Goal: Task Accomplishment & Management: Use online tool/utility

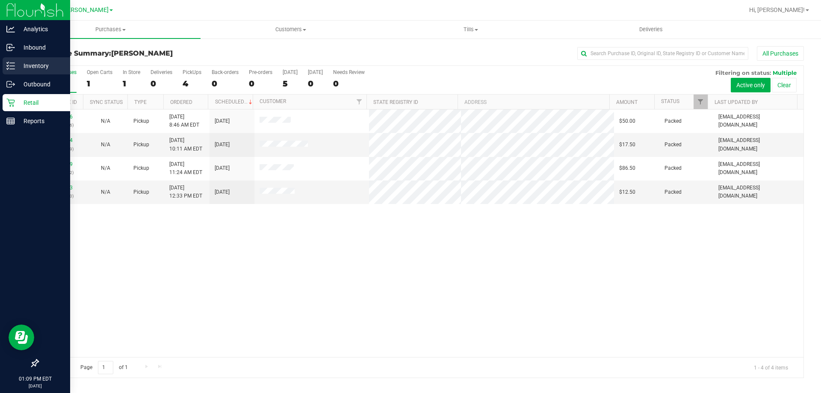
click at [15, 63] on p "Inventory" at bounding box center [40, 66] width 51 height 10
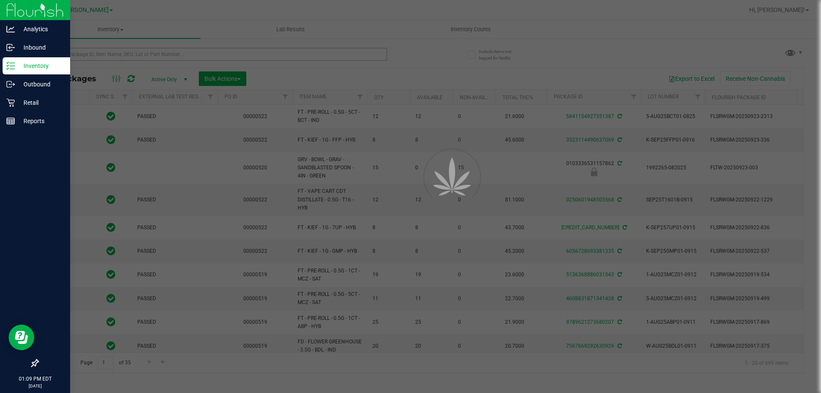
click at [92, 56] on div at bounding box center [410, 196] width 821 height 393
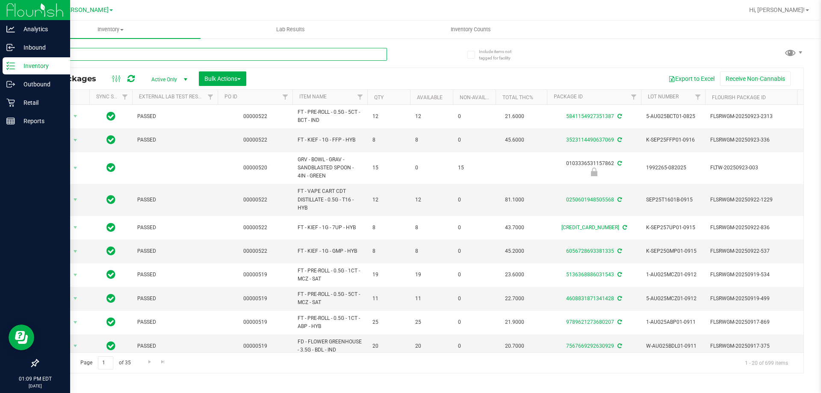
click at [92, 56] on input "text" at bounding box center [212, 54] width 349 height 13
type input "8997985414760540"
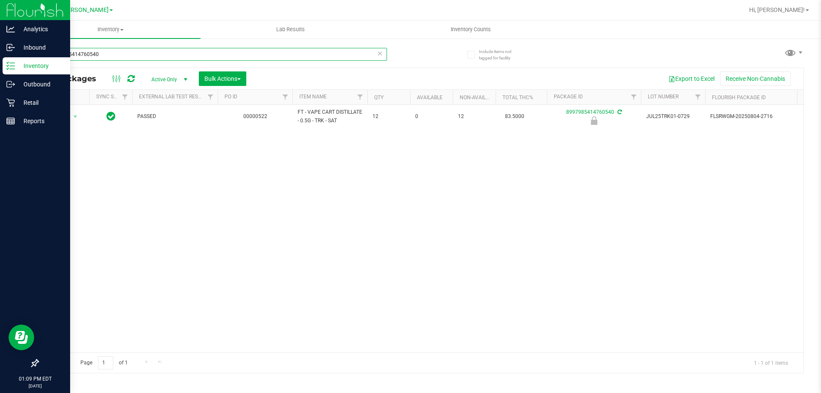
click at [129, 48] on input "8997985414760540" at bounding box center [212, 54] width 349 height 13
click at [136, 159] on div "Action Action Edit attributes Global inventory Locate package Package audit log…" at bounding box center [421, 229] width 766 height 248
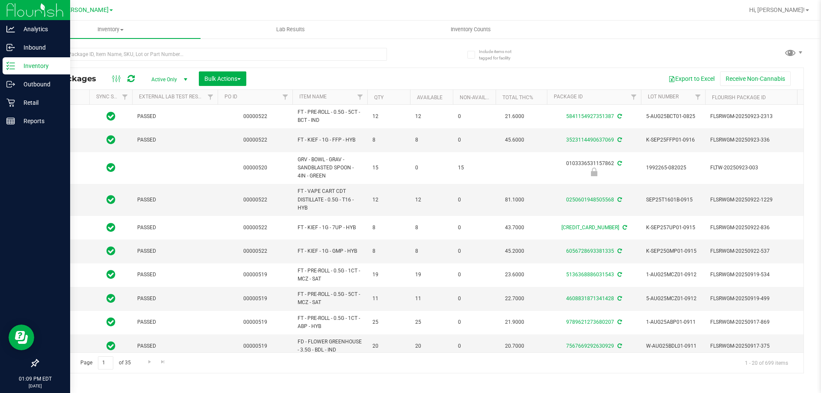
type input "[DATE]"
click at [307, 57] on input "text" at bounding box center [212, 54] width 349 height 13
click at [307, 56] on input "text" at bounding box center [212, 54] width 349 height 13
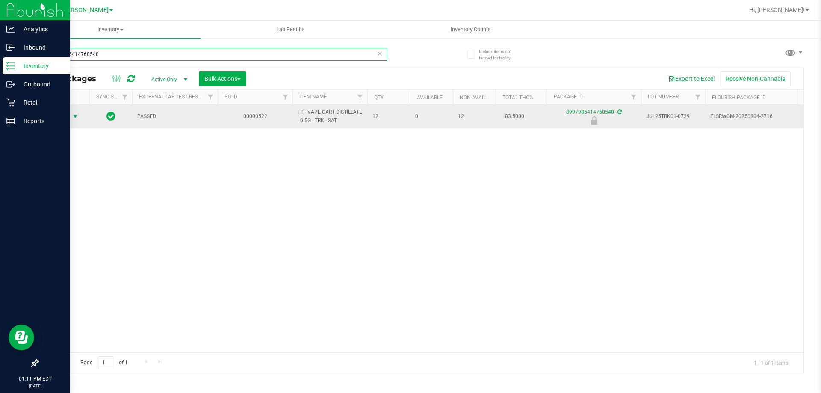
type input "8997985414760540"
click at [68, 117] on span "Action" at bounding box center [58, 117] width 23 height 12
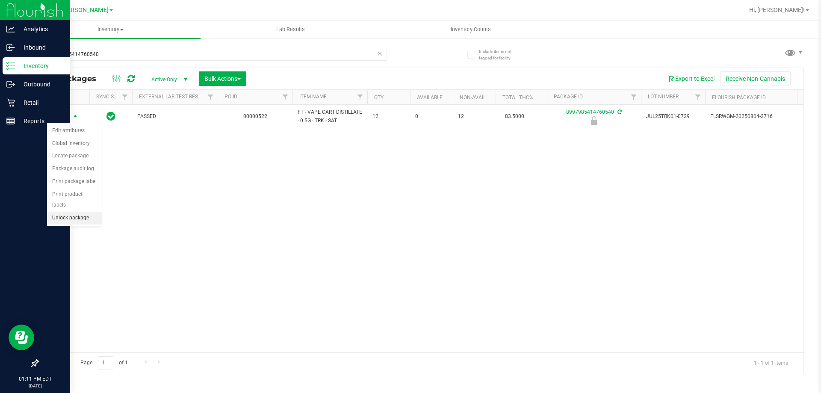
click at [62, 212] on li "Unlock package" at bounding box center [74, 218] width 55 height 13
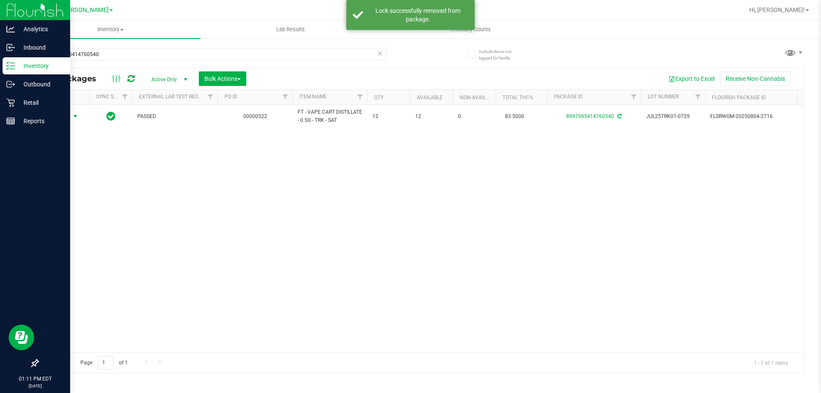
click at [65, 117] on span "Action" at bounding box center [58, 116] width 23 height 12
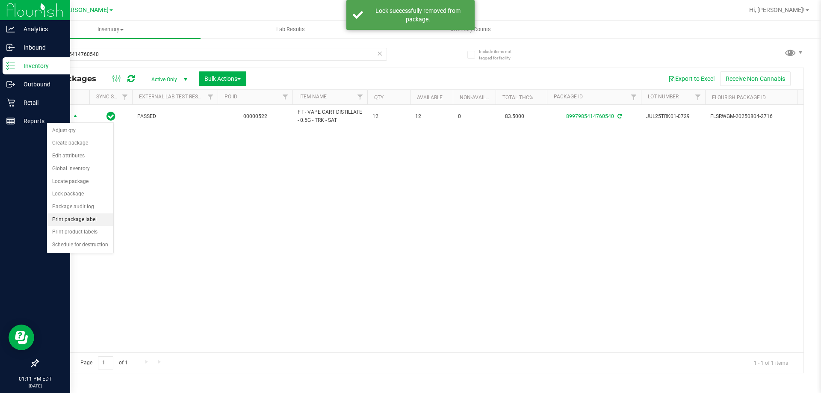
click at [63, 217] on li "Print package label" at bounding box center [80, 219] width 66 height 13
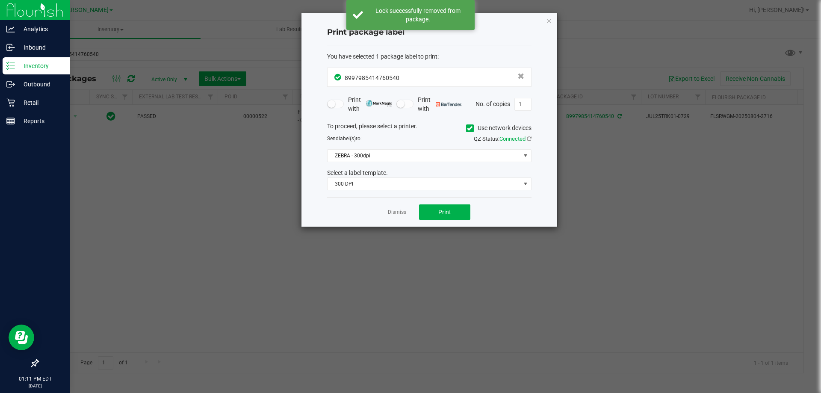
click at [450, 177] on div "Select a label template." at bounding box center [429, 172] width 217 height 9
click at [442, 181] on span "300 DPI" at bounding box center [424, 184] width 193 height 12
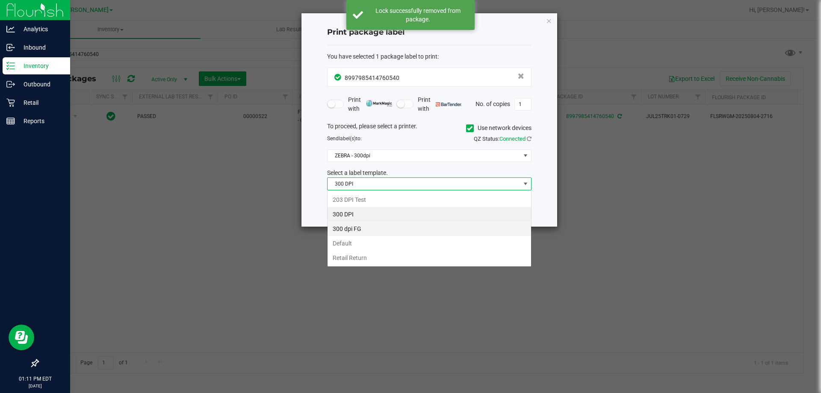
scroll to position [13, 204]
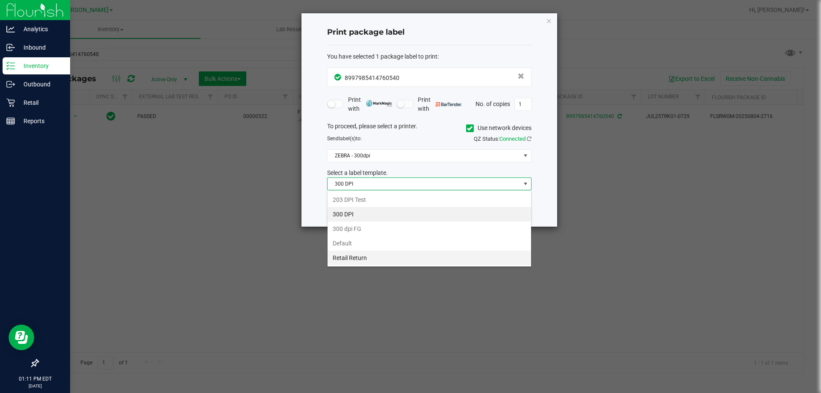
click at [350, 262] on li "Retail Return" at bounding box center [430, 258] width 204 height 15
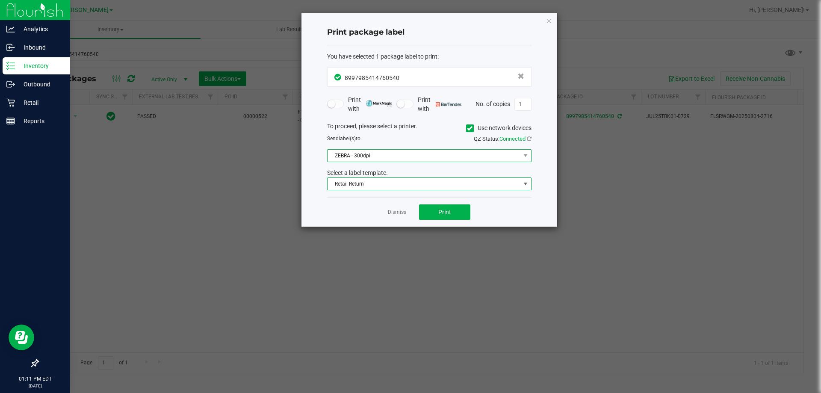
click at [409, 156] on span "ZEBRA - 300dpi" at bounding box center [424, 156] width 193 height 12
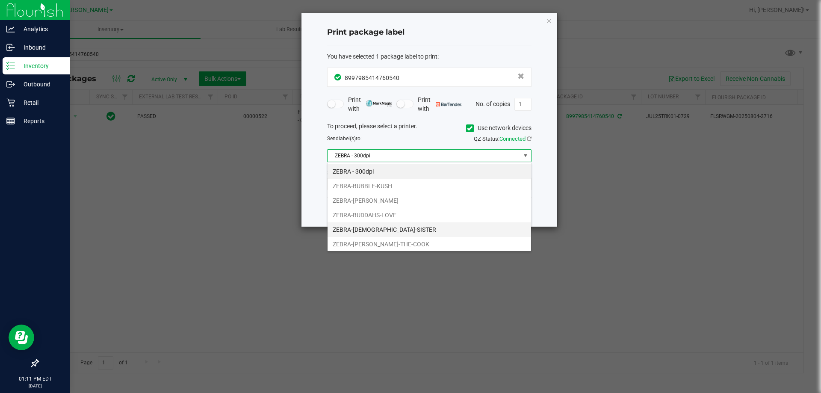
click at [371, 229] on li "ZEBRA-[DEMOGRAPHIC_DATA]-SISTER" at bounding box center [430, 229] width 204 height 15
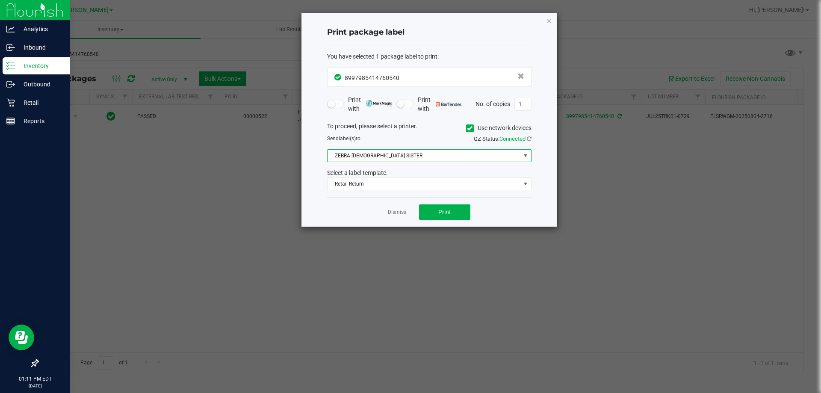
click at [334, 195] on div "You have selected 1 package label to print : 8997985414760540 Print with Print …" at bounding box center [429, 121] width 204 height 152
click at [439, 216] on button "Print" at bounding box center [444, 211] width 51 height 15
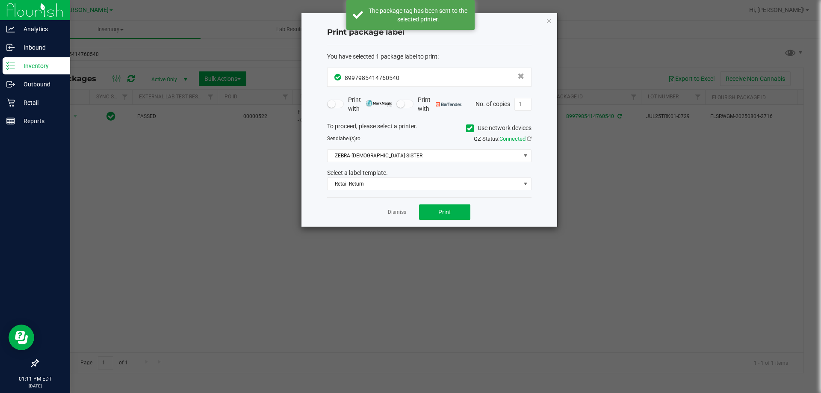
click at [402, 214] on link "Dismiss" at bounding box center [397, 212] width 18 height 7
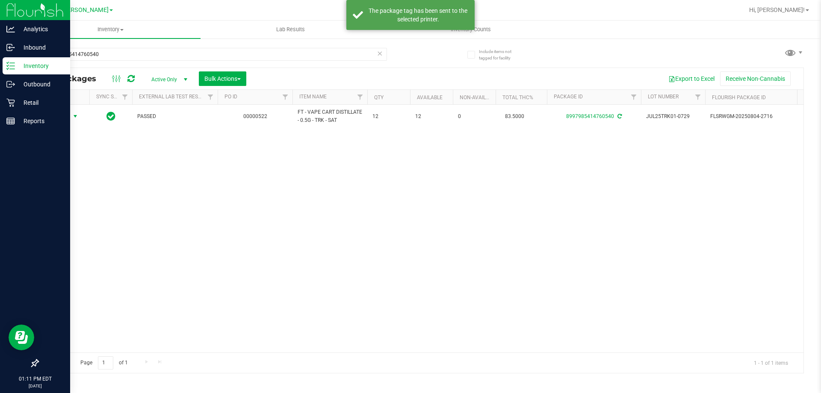
click at [402, 270] on div "Action Action Adjust qty Create package Edit attributes Global inventory Locate…" at bounding box center [421, 229] width 766 height 248
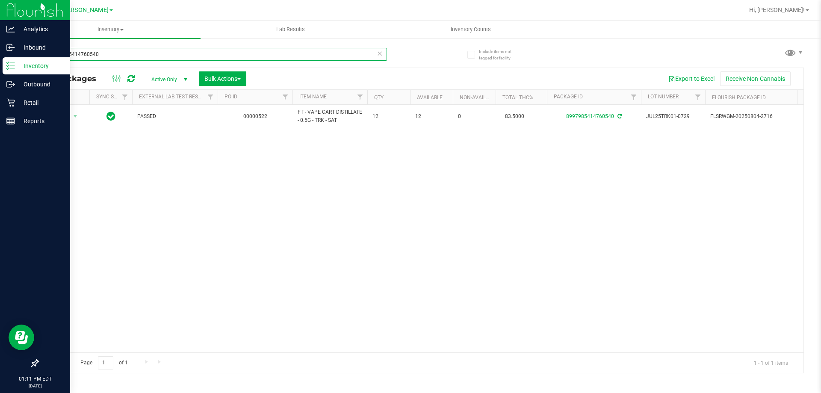
click at [125, 54] on input "8997985414760540" at bounding box center [212, 54] width 349 height 13
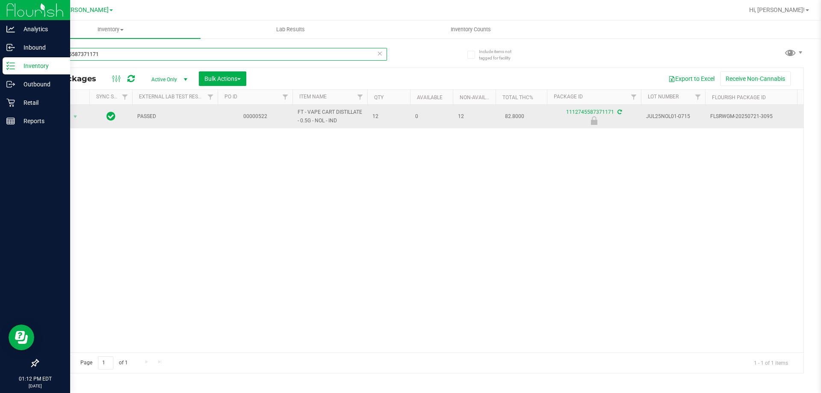
type input "1112745587371171"
click at [71, 119] on span "select" at bounding box center [75, 117] width 11 height 12
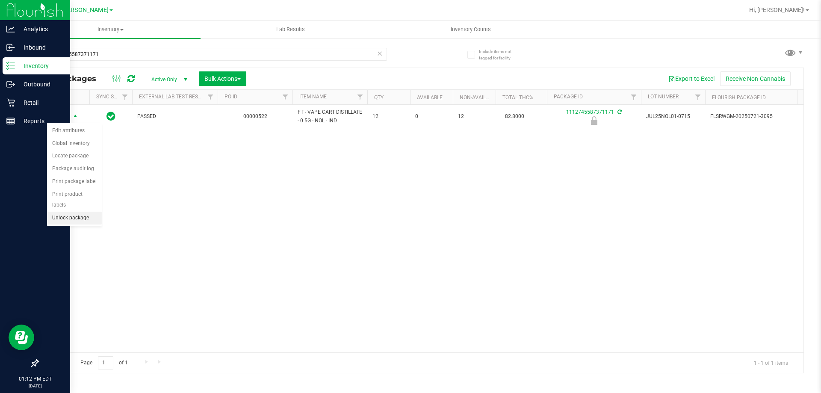
click at [56, 212] on li "Unlock package" at bounding box center [74, 218] width 55 height 13
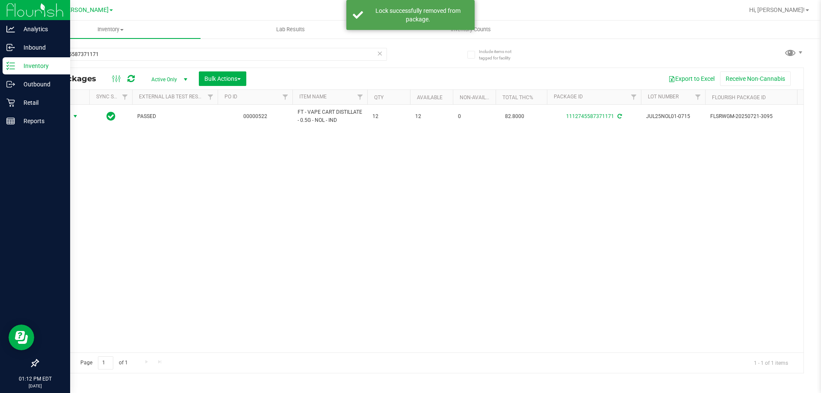
click at [67, 115] on span "Action" at bounding box center [58, 116] width 23 height 12
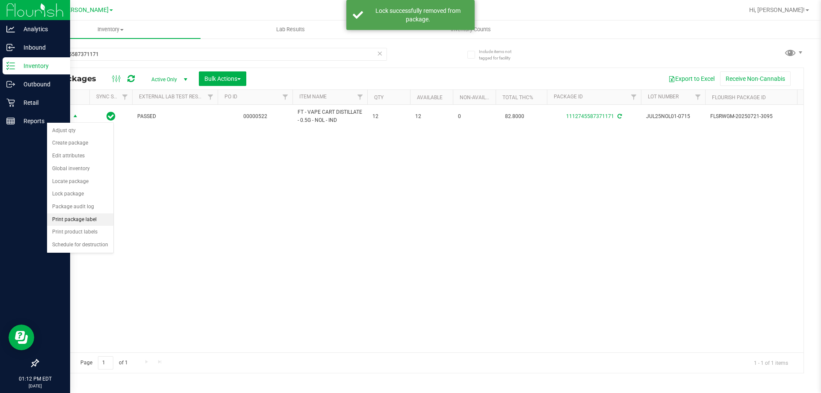
click at [68, 217] on li "Print package label" at bounding box center [80, 219] width 66 height 13
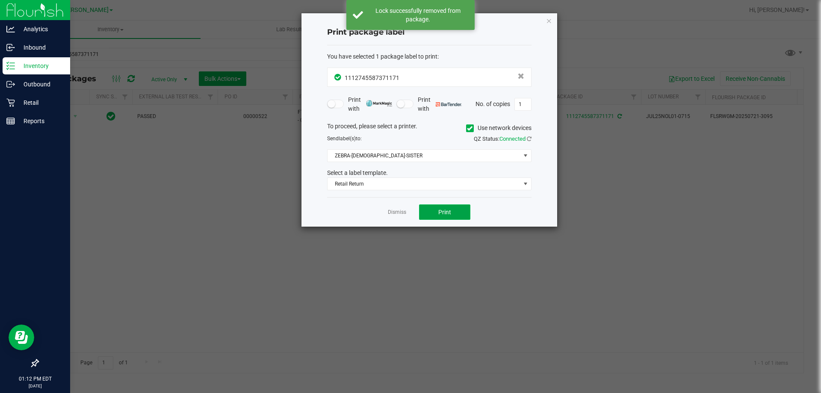
click at [434, 216] on button "Print" at bounding box center [444, 211] width 51 height 15
click at [402, 216] on app-cancel-button "Dismiss" at bounding box center [397, 212] width 18 height 9
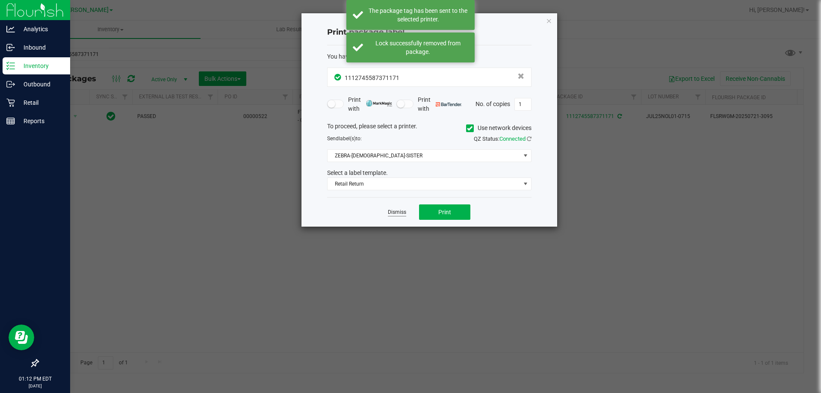
click at [396, 211] on link "Dismiss" at bounding box center [397, 212] width 18 height 7
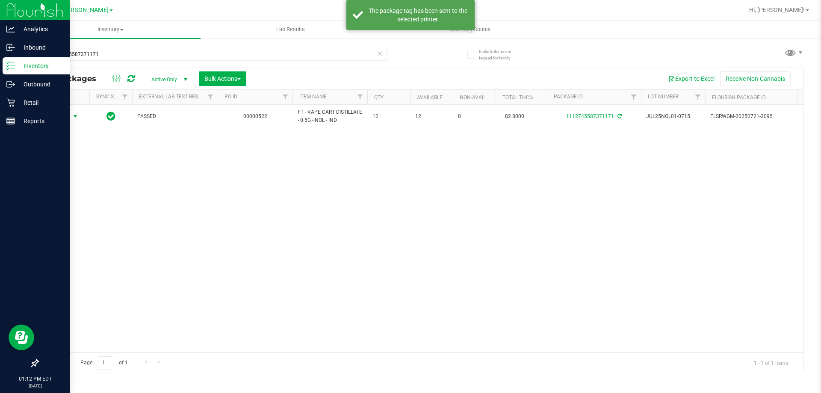
click at [402, 230] on div "Action Action Adjust qty Create package Edit attributes Global inventory Locate…" at bounding box center [421, 229] width 766 height 248
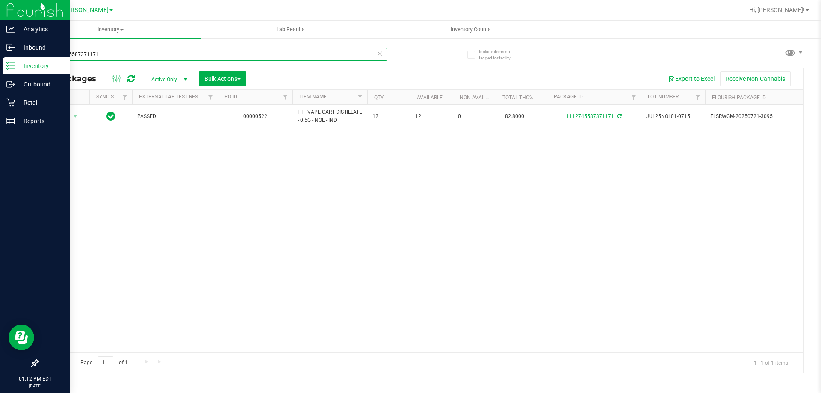
click at [137, 58] on input "1112745587371171" at bounding box center [212, 54] width 349 height 13
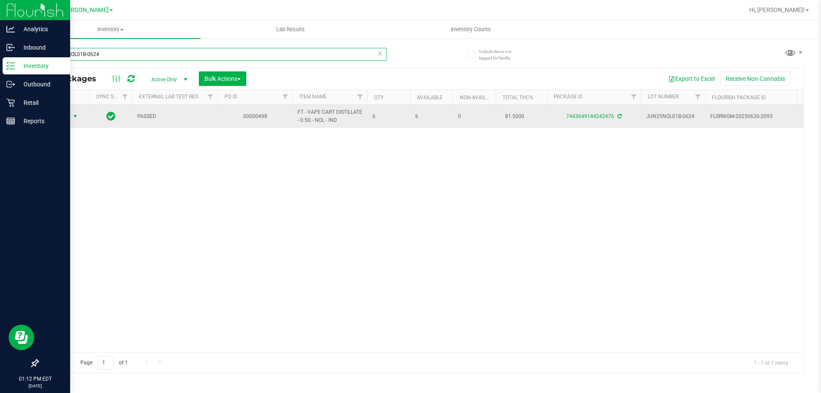
type input "JUN25NOL01B-0624"
click at [69, 118] on span "Action" at bounding box center [58, 116] width 23 height 12
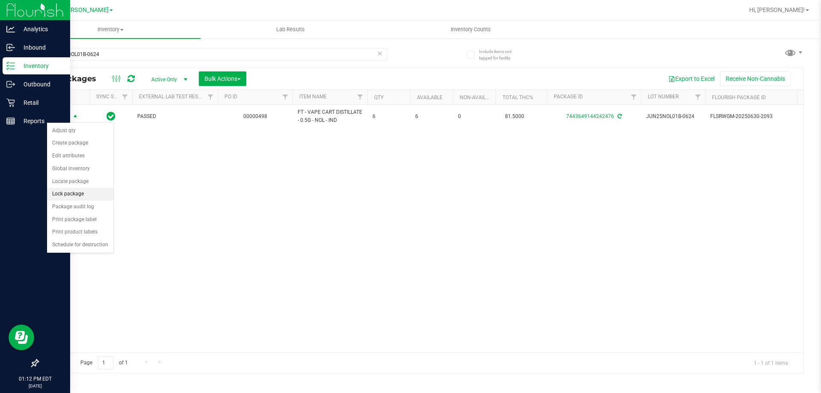
click at [74, 198] on li "Lock package" at bounding box center [80, 194] width 66 height 13
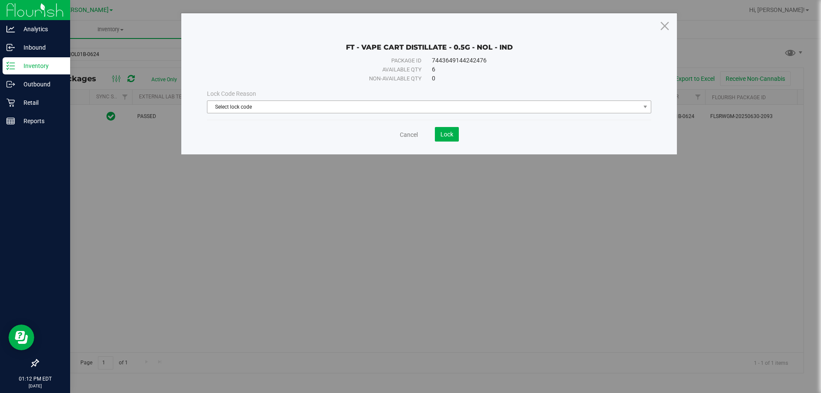
click at [321, 109] on span "Select lock code" at bounding box center [423, 107] width 433 height 12
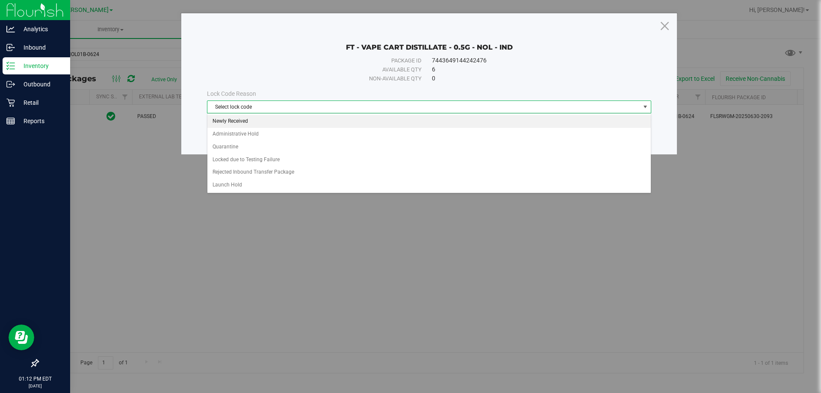
click at [239, 118] on li "Newly Received" at bounding box center [428, 121] width 443 height 13
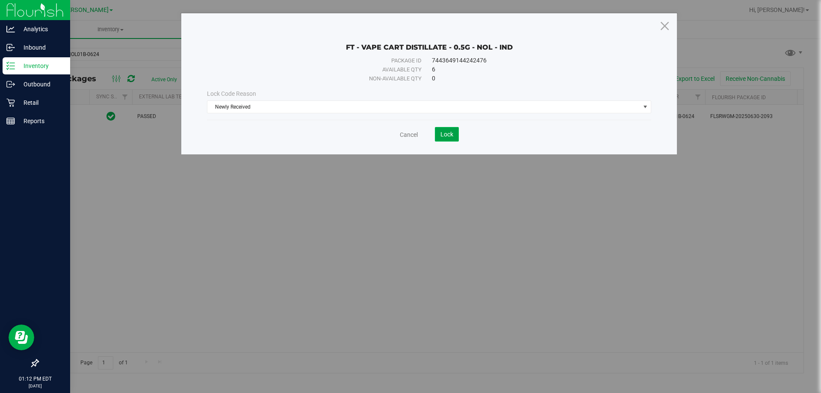
click at [446, 136] on span "Lock" at bounding box center [446, 134] width 13 height 7
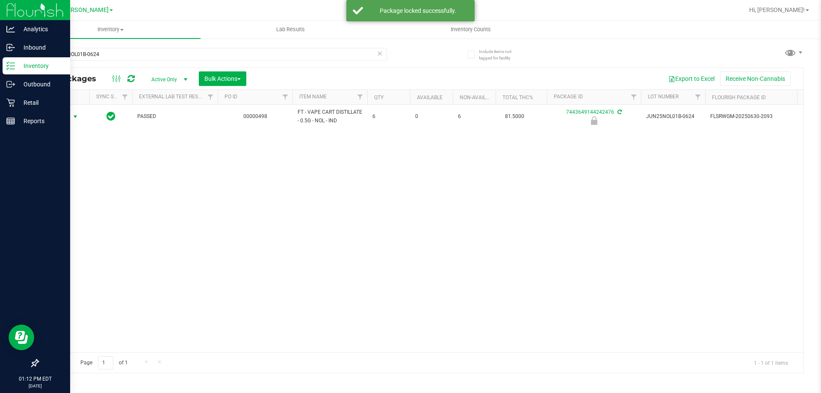
click at [62, 117] on span "Action" at bounding box center [58, 117] width 23 height 12
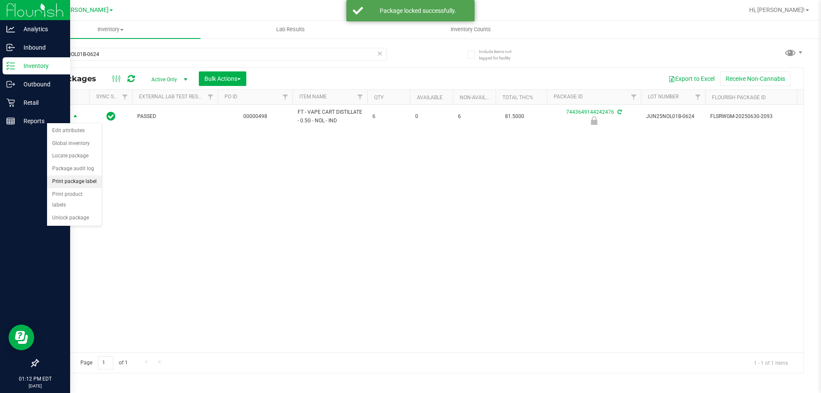
click at [75, 178] on li "Print package label" at bounding box center [74, 181] width 55 height 13
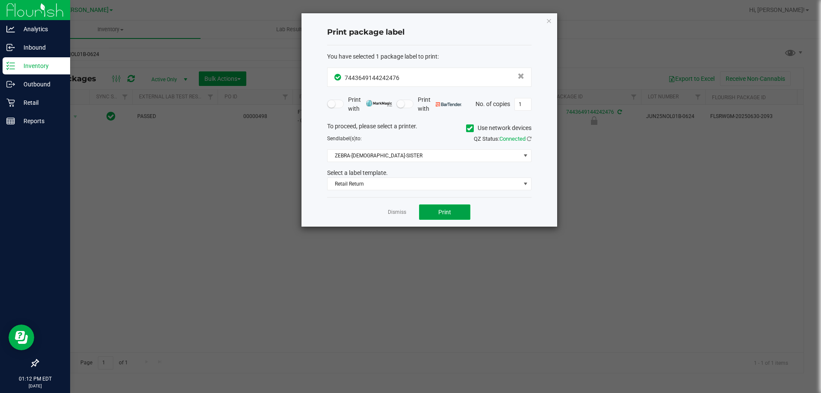
click at [437, 212] on button "Print" at bounding box center [444, 211] width 51 height 15
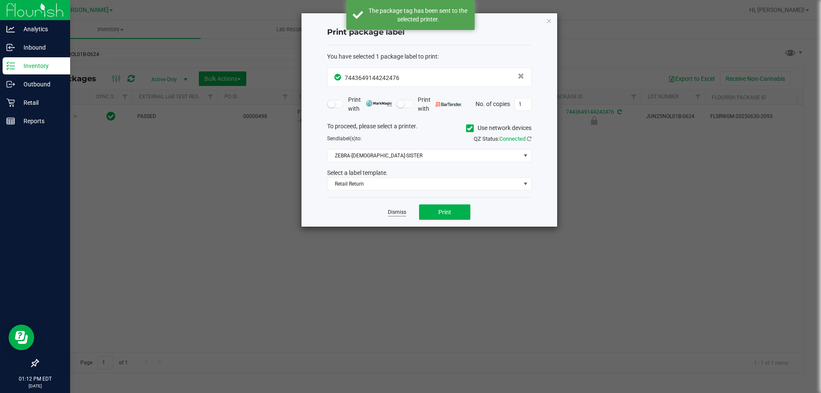
click at [398, 213] on link "Dismiss" at bounding box center [397, 212] width 18 height 7
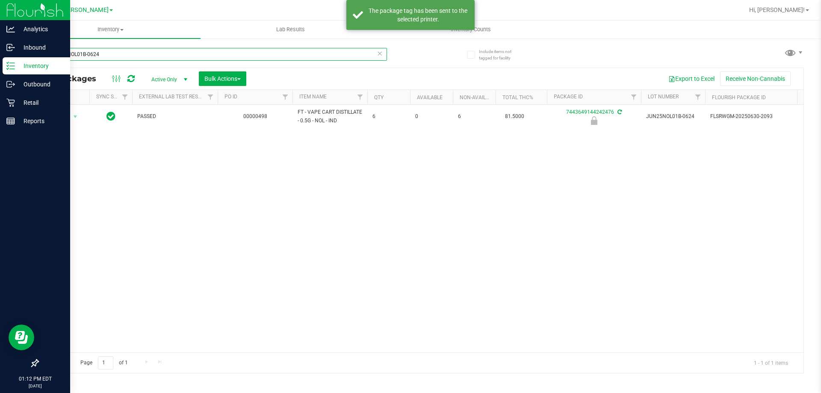
click at [171, 56] on input "JUN25NOL01B-0624" at bounding box center [212, 54] width 349 height 13
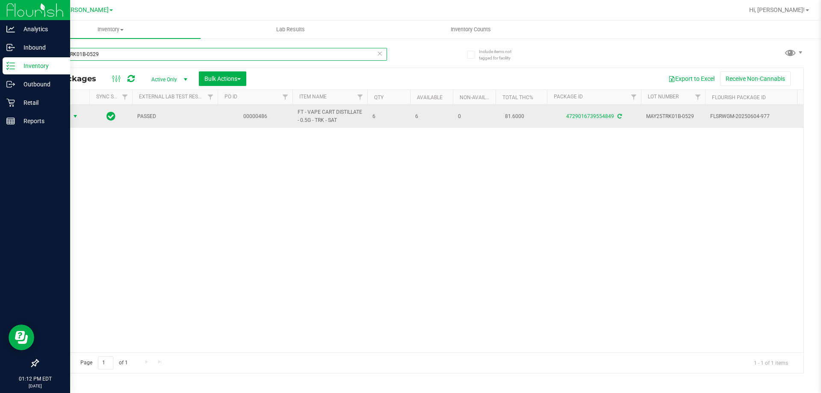
type input "MAY25TRK01B-0529"
click at [70, 119] on span "select" at bounding box center [75, 116] width 11 height 12
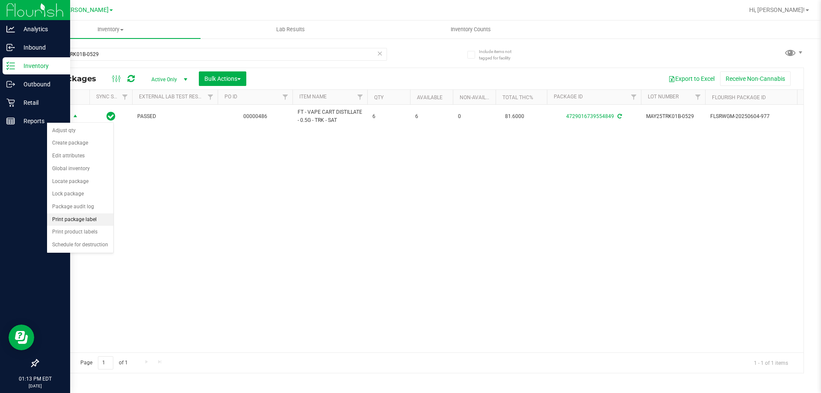
click at [63, 223] on li "Print package label" at bounding box center [80, 219] width 66 height 13
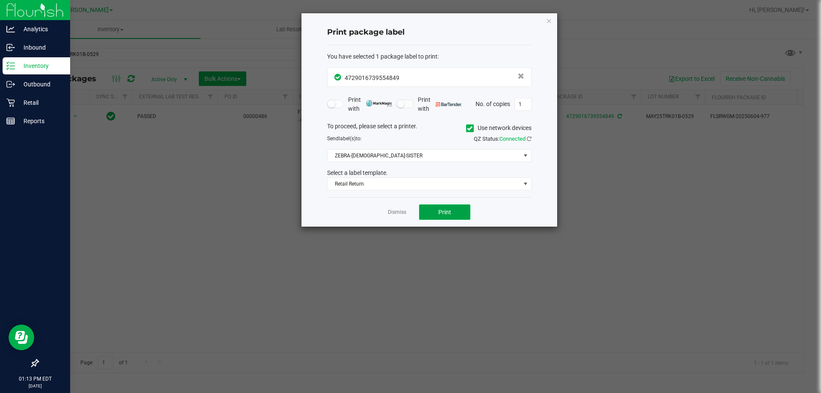
click at [440, 216] on button "Print" at bounding box center [444, 211] width 51 height 15
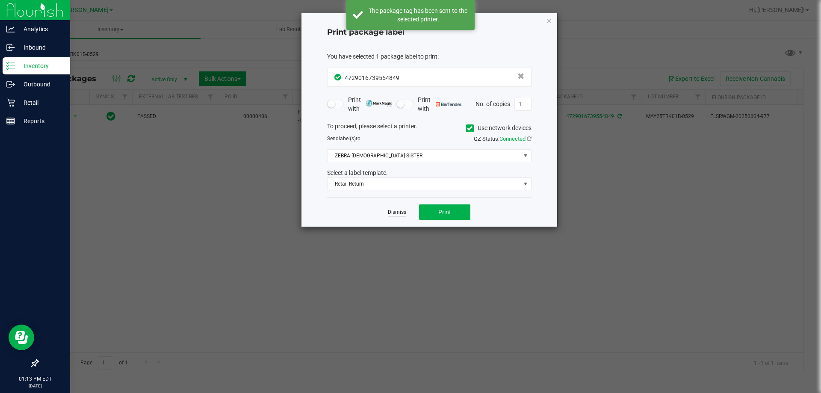
click at [396, 211] on link "Dismiss" at bounding box center [397, 212] width 18 height 7
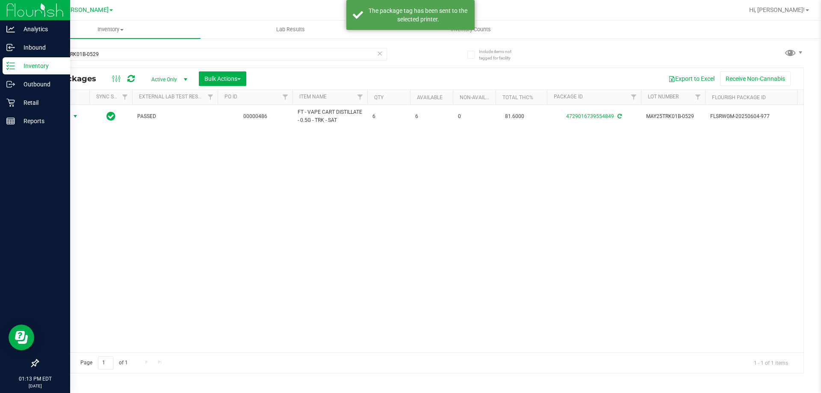
click at [389, 234] on div "Action Action Adjust qty Create package Edit attributes Global inventory Locate…" at bounding box center [421, 229] width 766 height 248
click at [13, 105] on icon at bounding box center [10, 102] width 9 height 9
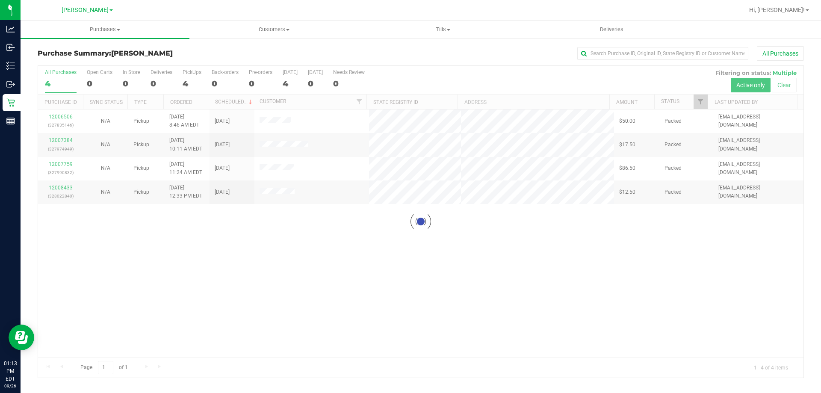
click at [318, 256] on div at bounding box center [421, 222] width 766 height 312
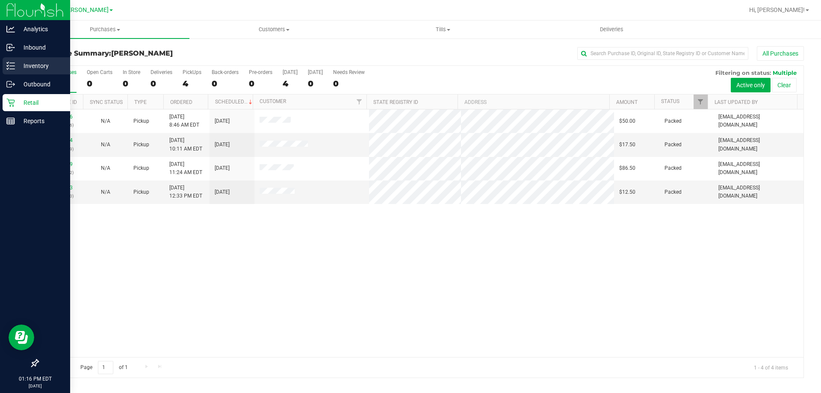
click at [16, 71] on div "Inventory" at bounding box center [37, 65] width 68 height 17
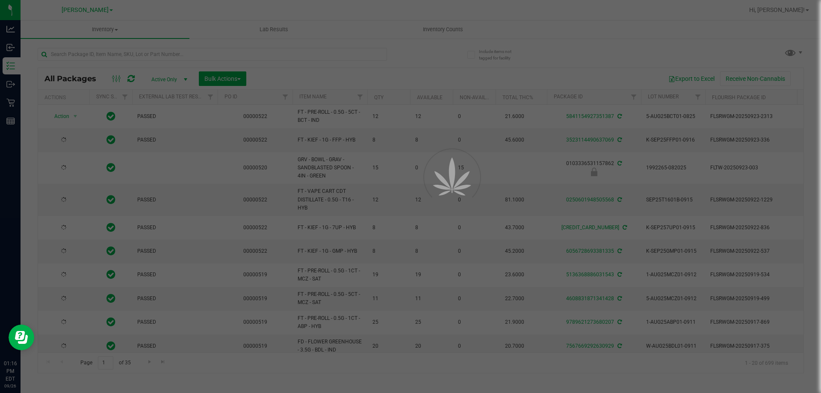
click at [156, 56] on div at bounding box center [410, 196] width 821 height 393
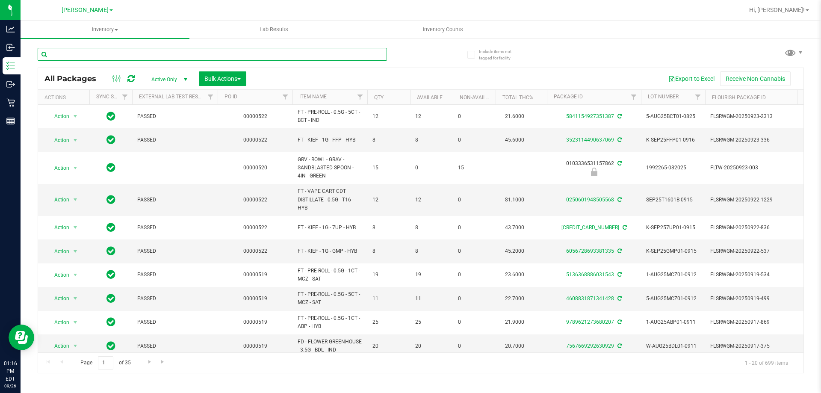
click at [156, 56] on input "text" at bounding box center [212, 54] width 349 height 13
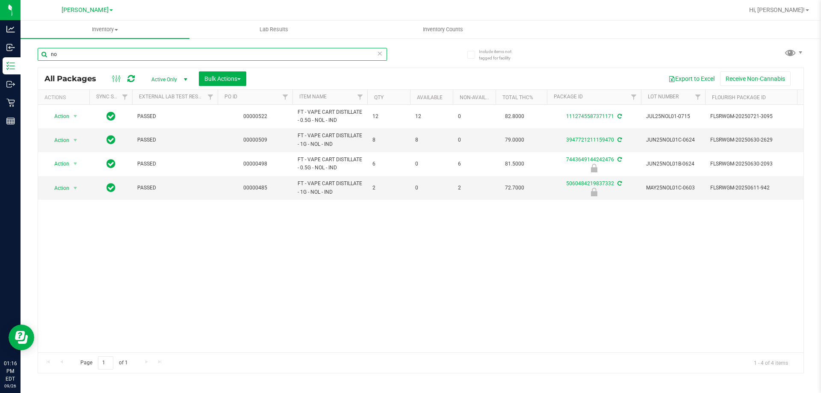
type input "n"
type input "trk"
